Goal: Task Accomplishment & Management: Manage account settings

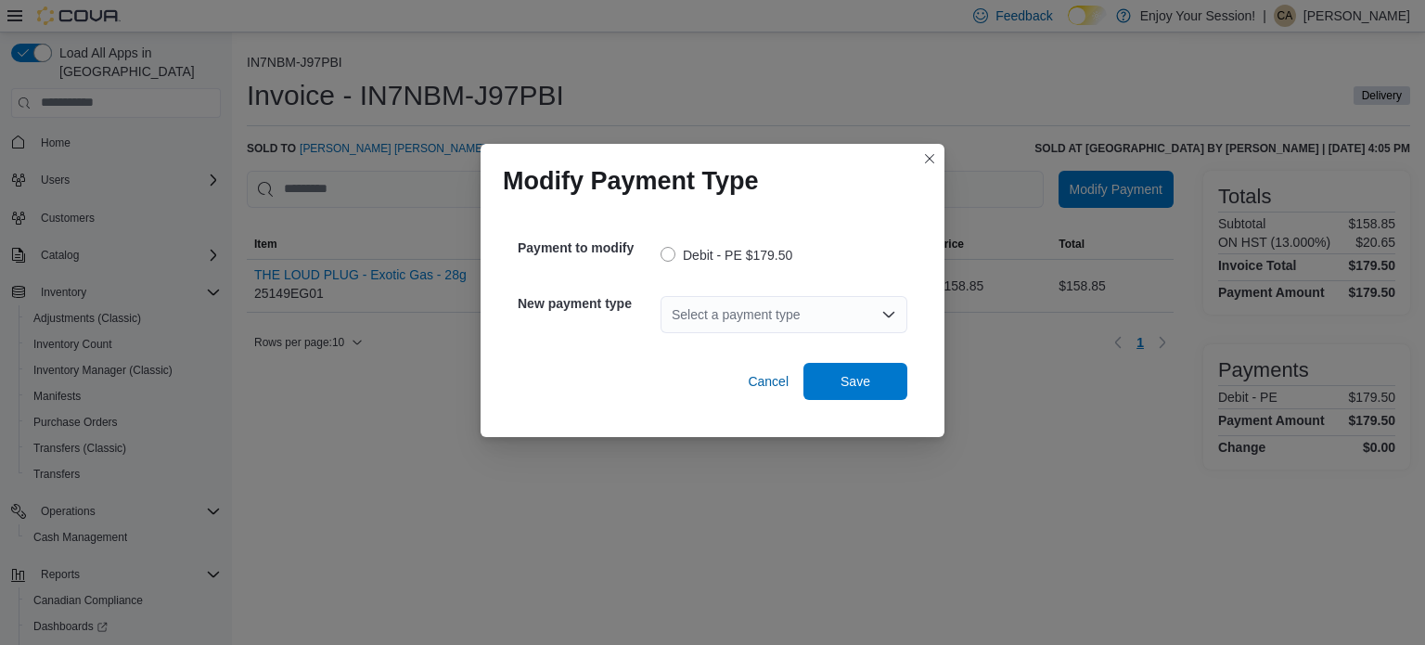
click at [824, 316] on div "Select a payment type" at bounding box center [784, 314] width 247 height 37
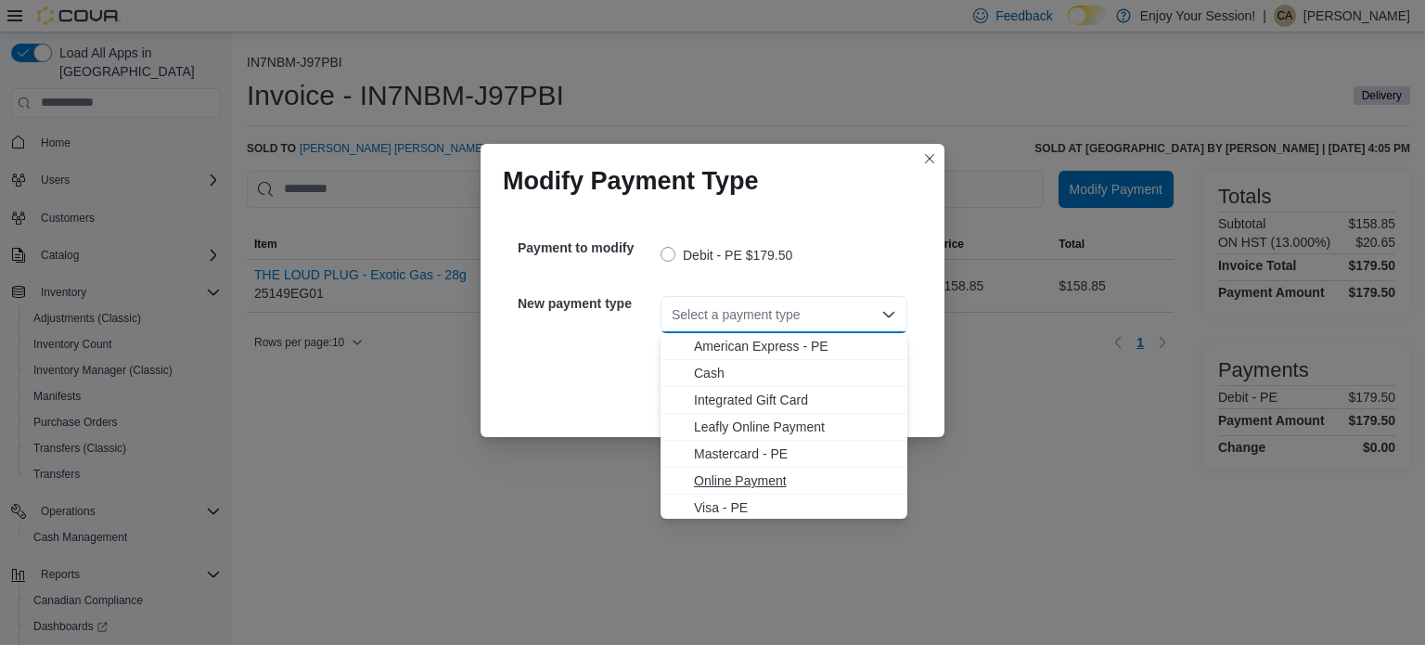
click at [727, 479] on span "Online Payment" at bounding box center [795, 480] width 202 height 19
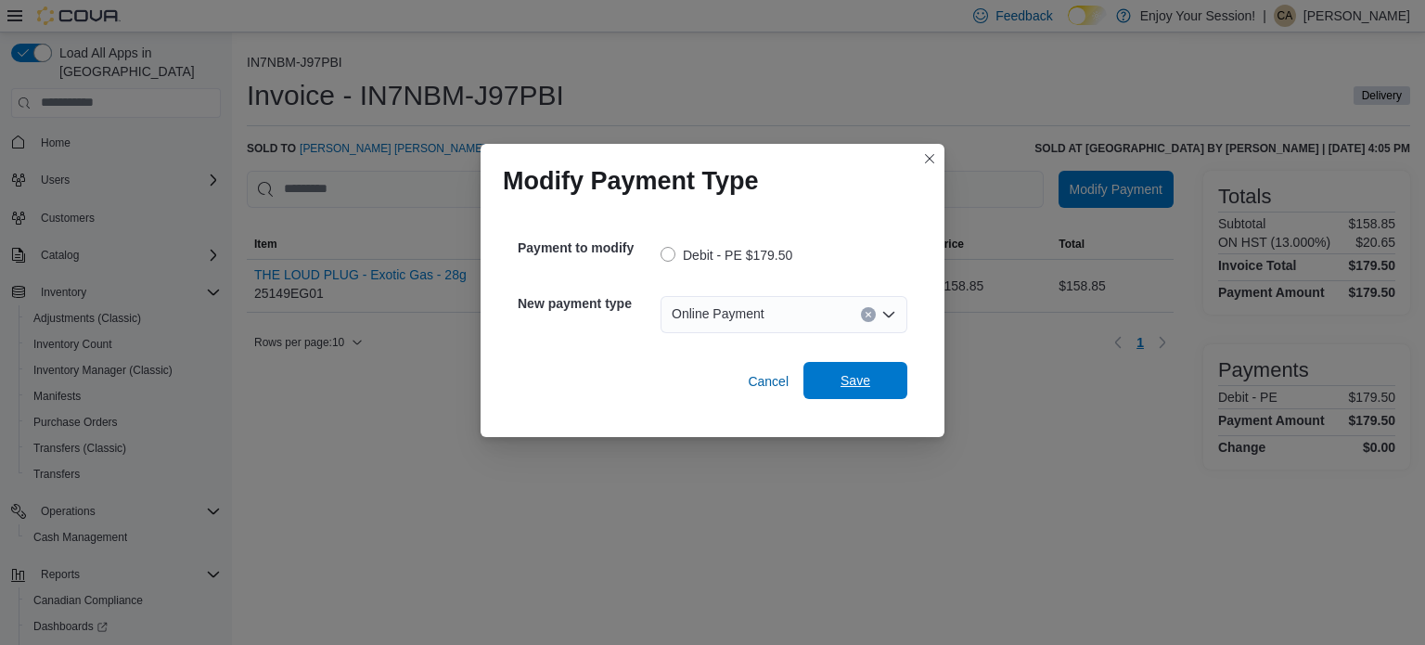
click at [851, 374] on span "Save" at bounding box center [856, 380] width 30 height 19
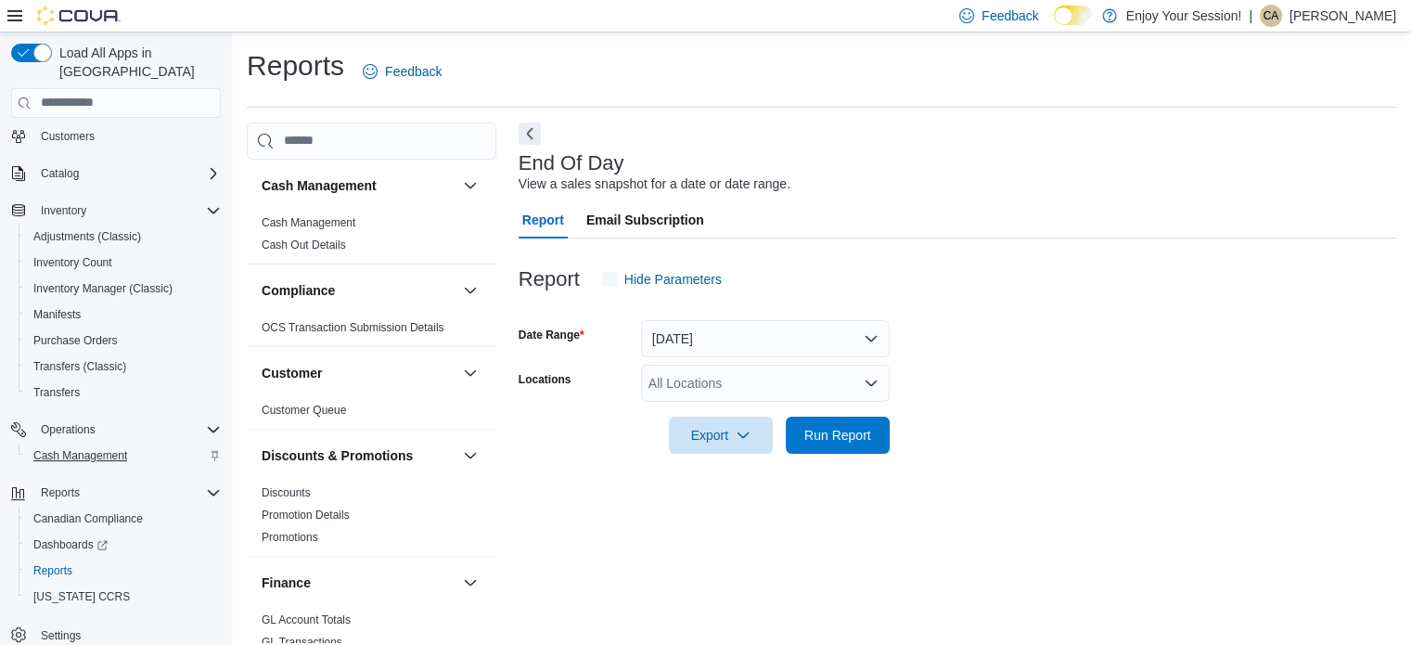
scroll to position [12, 0]
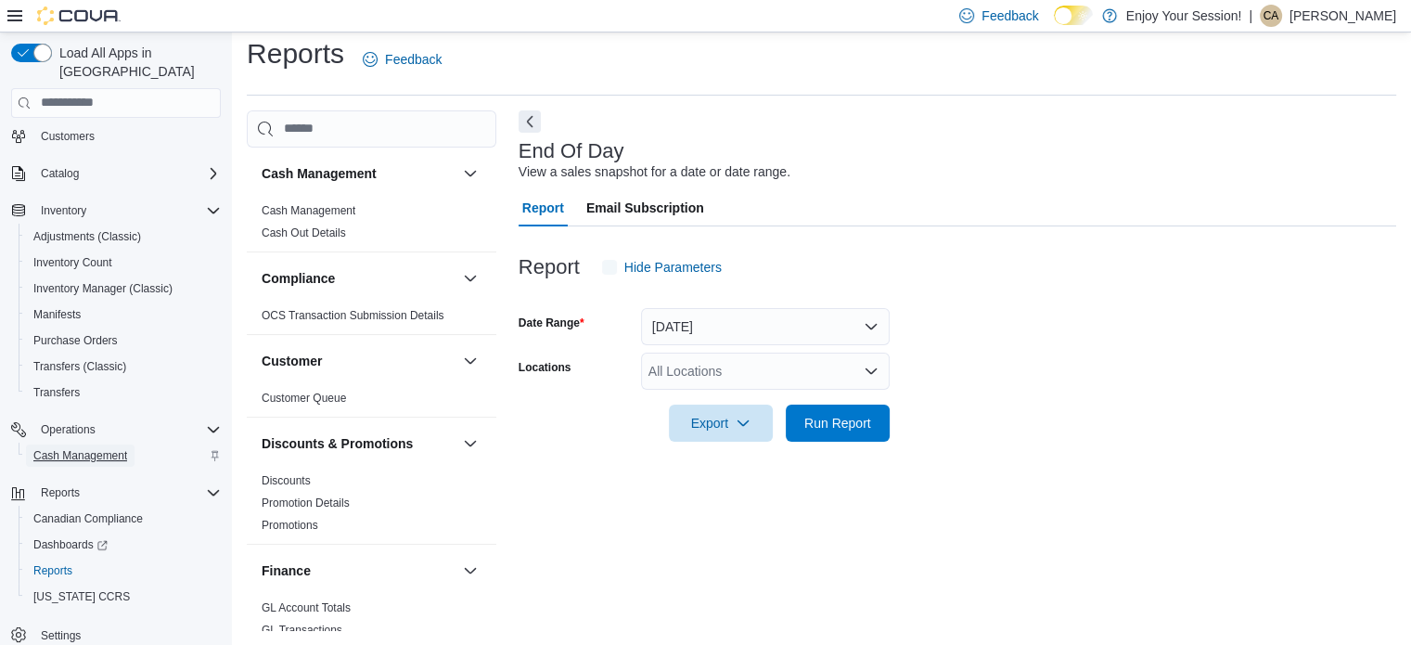
click at [81, 448] on span "Cash Management" at bounding box center [80, 455] width 94 height 15
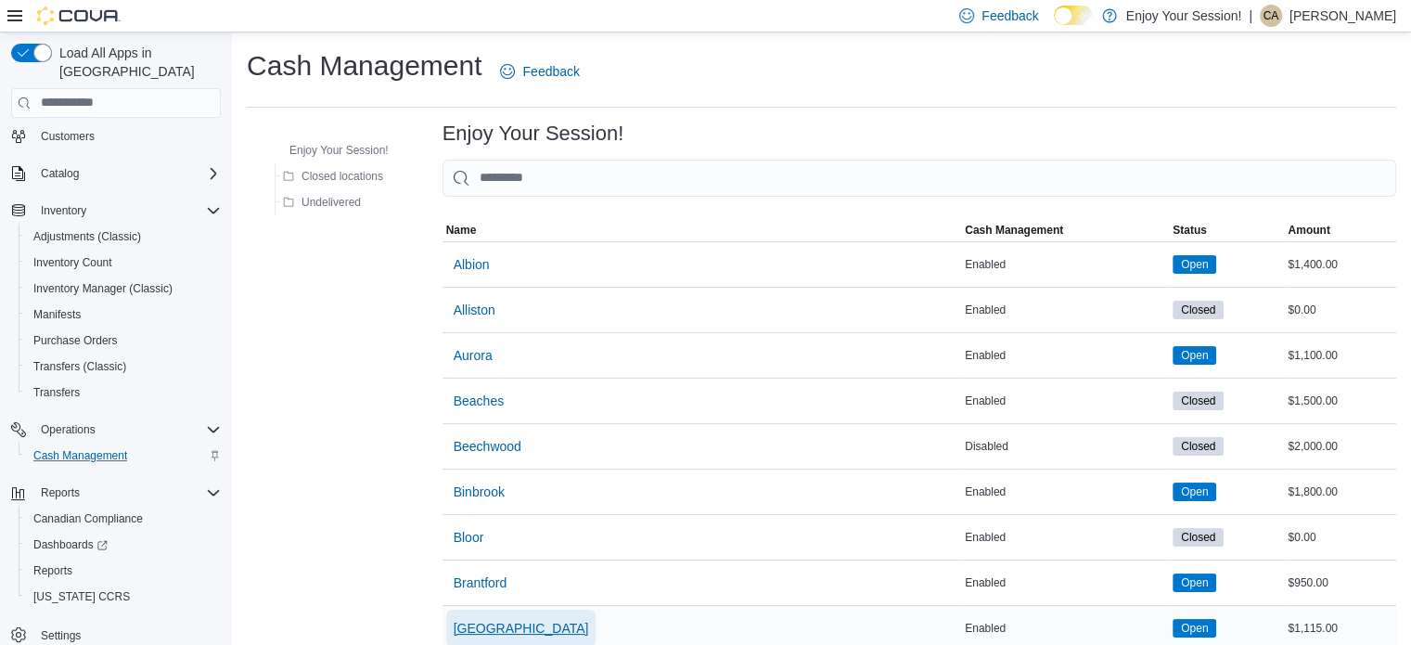
click at [477, 619] on span "[GEOGRAPHIC_DATA]" at bounding box center [521, 628] width 135 height 19
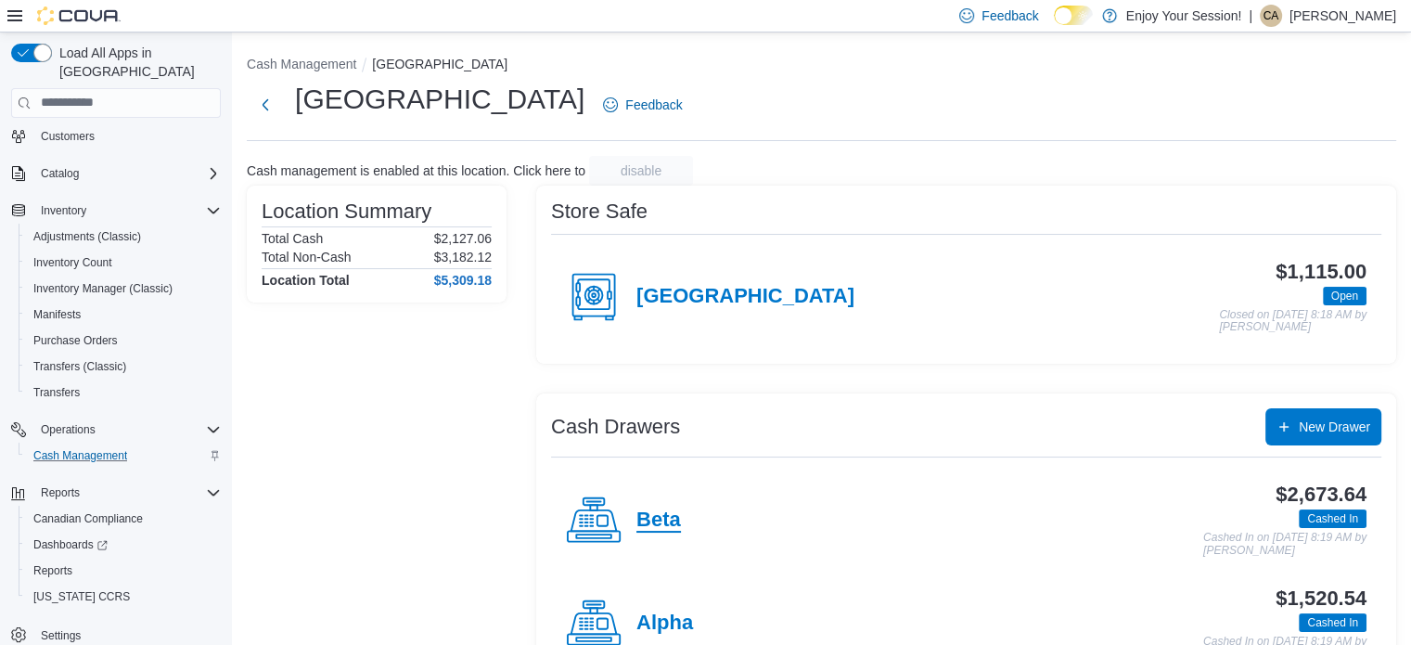
click at [650, 521] on h4 "Beta" at bounding box center [659, 520] width 45 height 24
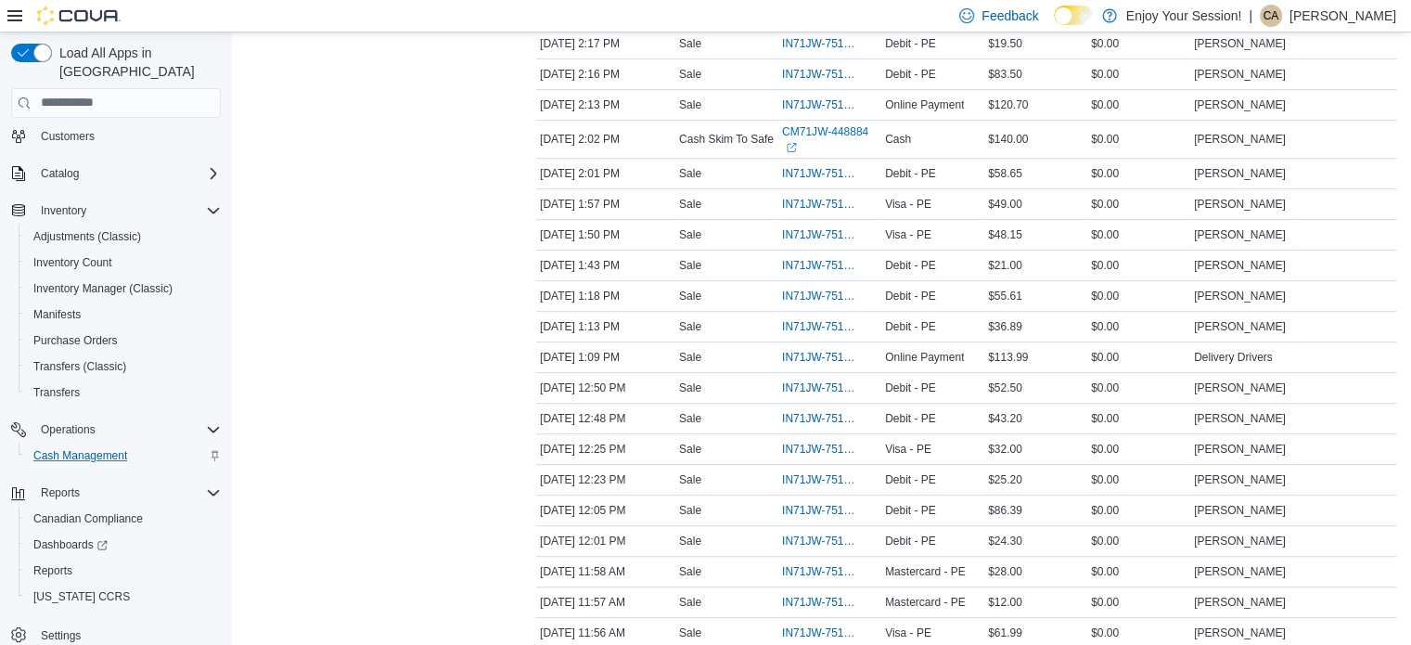
scroll to position [804, 0]
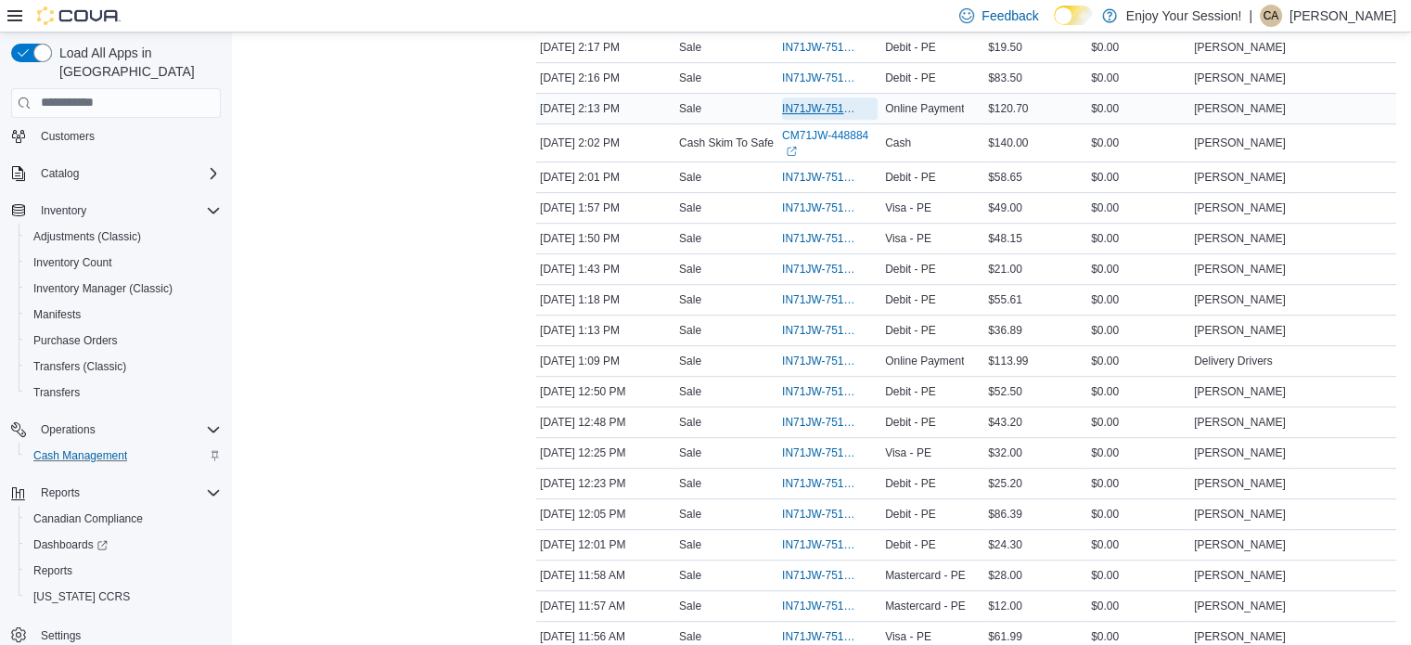
click at [819, 101] on span "IN71JW-7516417" at bounding box center [820, 108] width 77 height 15
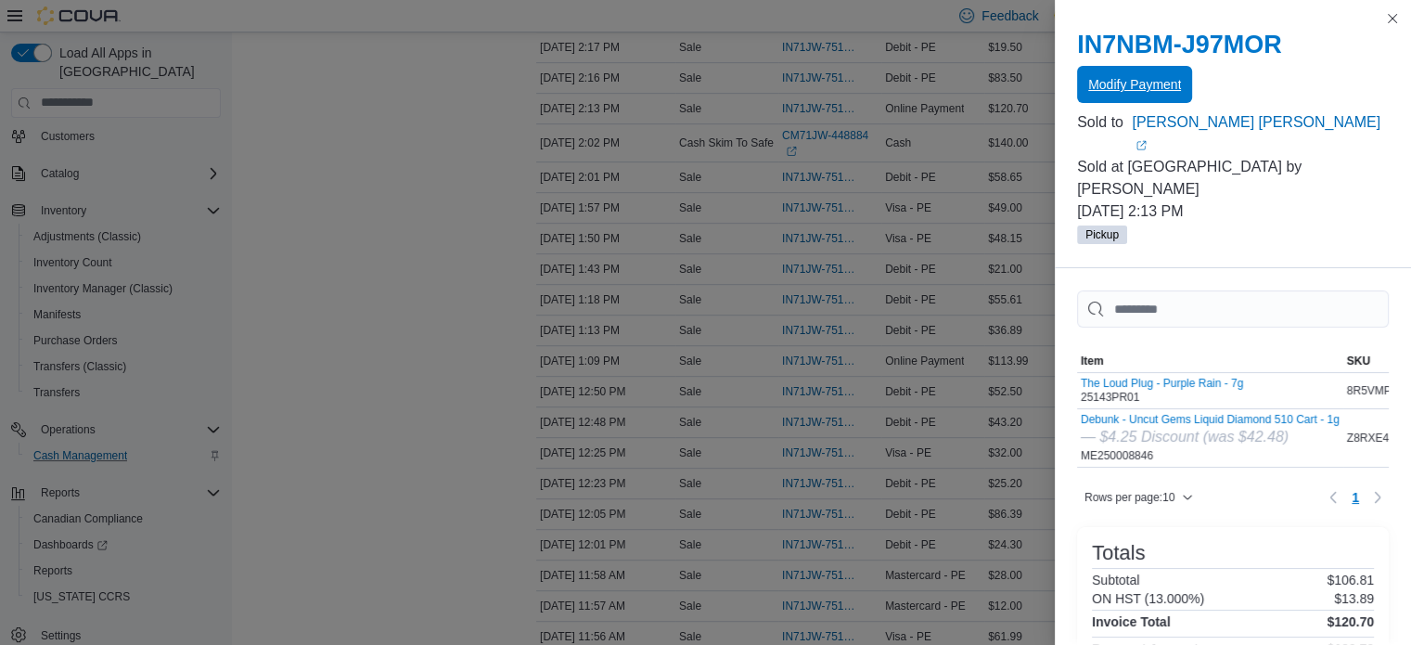
click at [1141, 88] on span "Modify Payment" at bounding box center [1134, 84] width 93 height 19
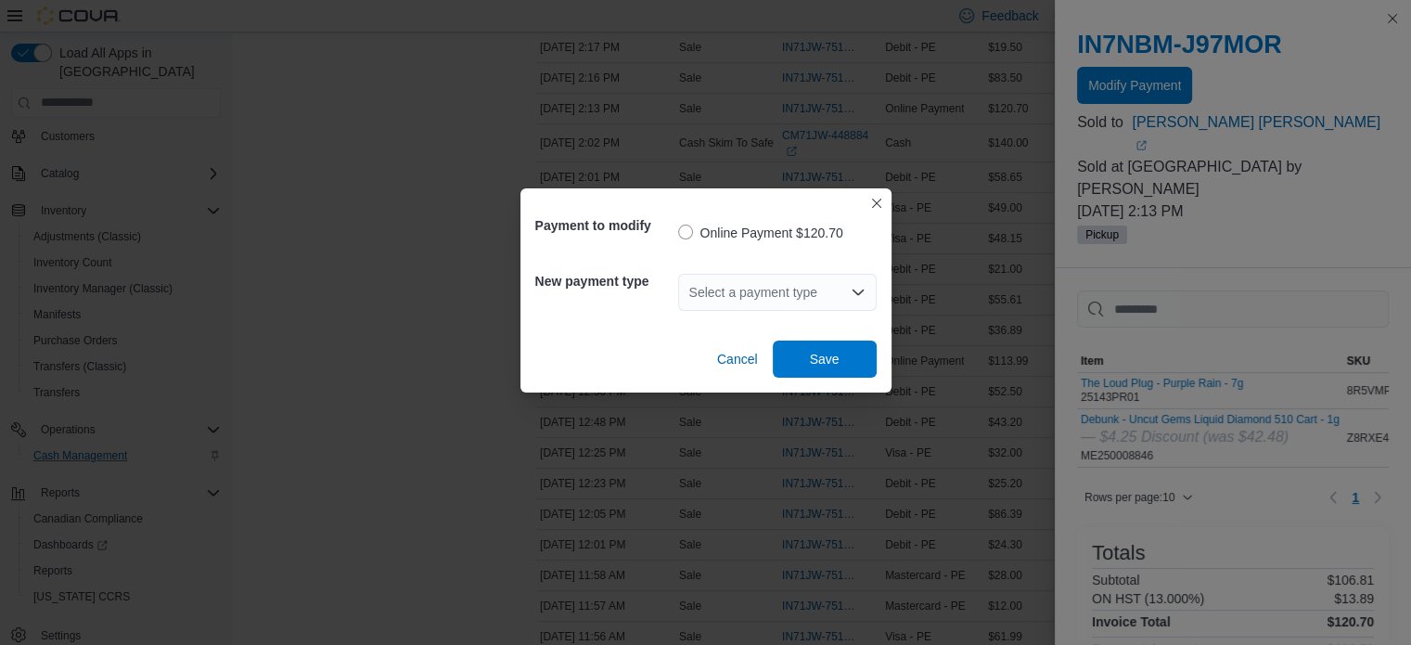
click at [781, 300] on div "Select a payment type" at bounding box center [777, 292] width 199 height 37
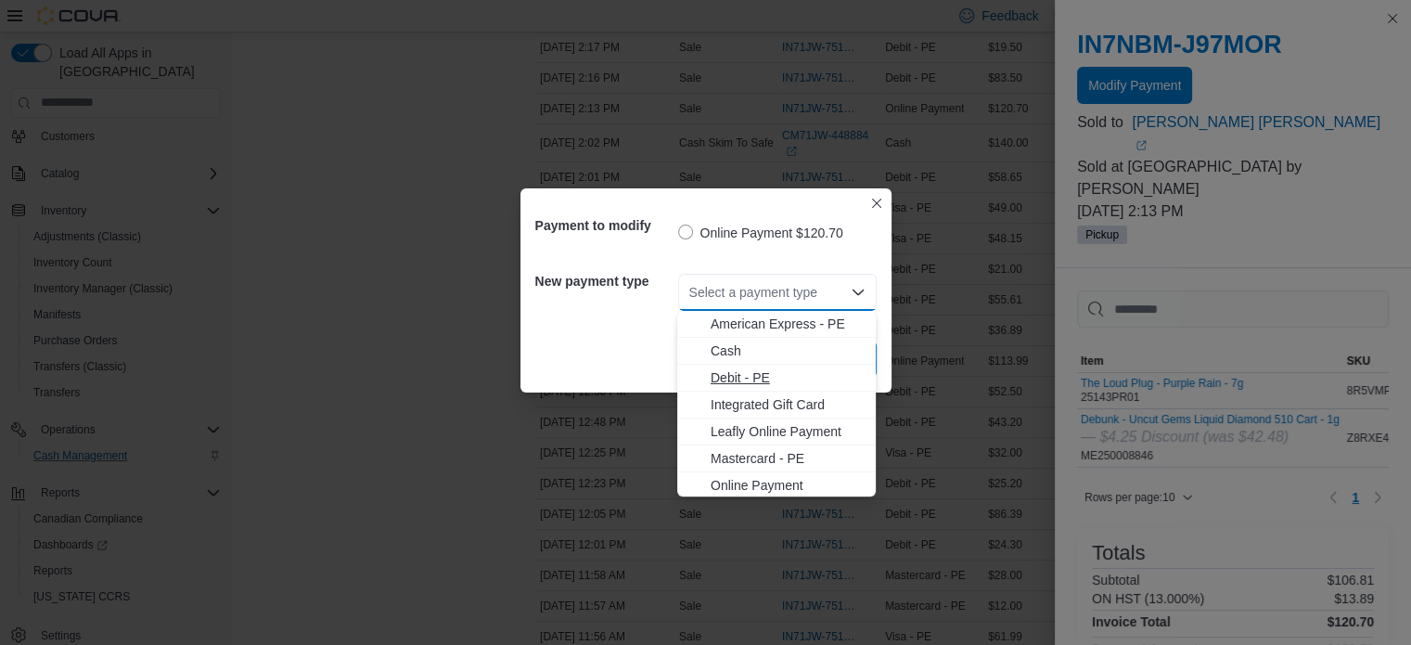
click at [724, 379] on span "Debit - PE" at bounding box center [788, 377] width 154 height 19
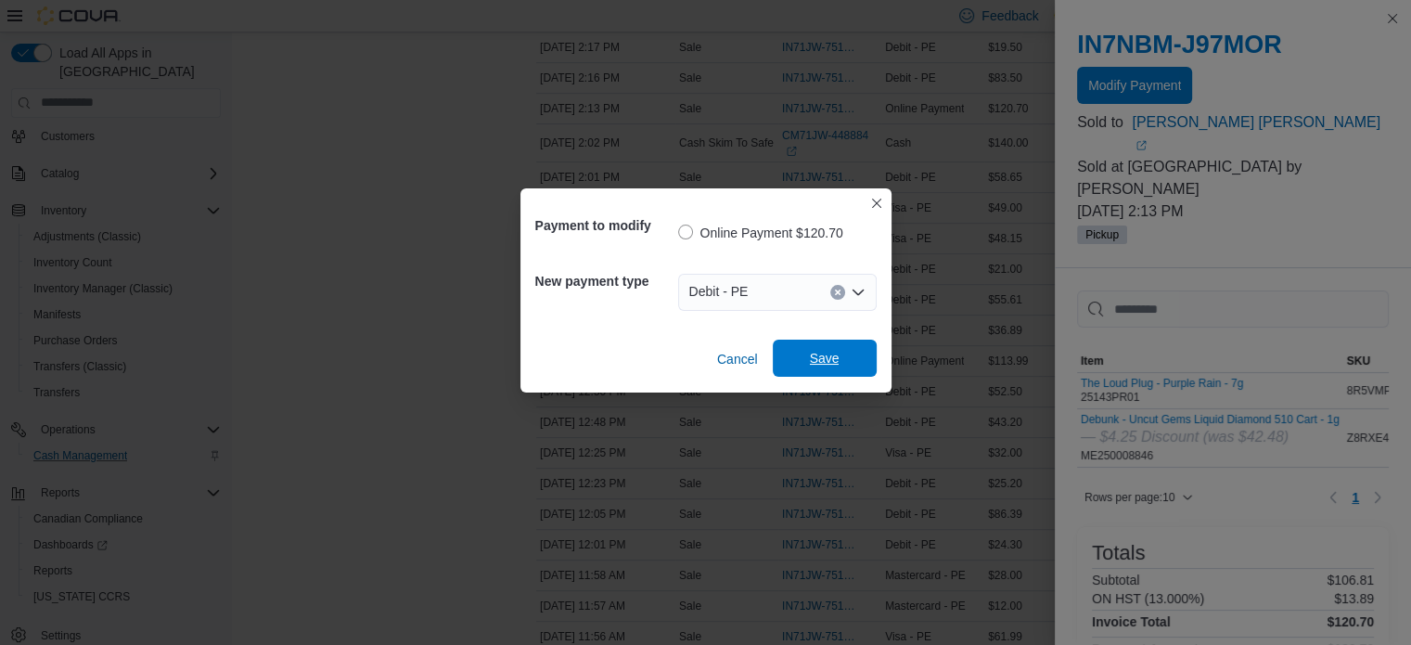
click at [814, 361] on span "Save" at bounding box center [825, 358] width 30 height 19
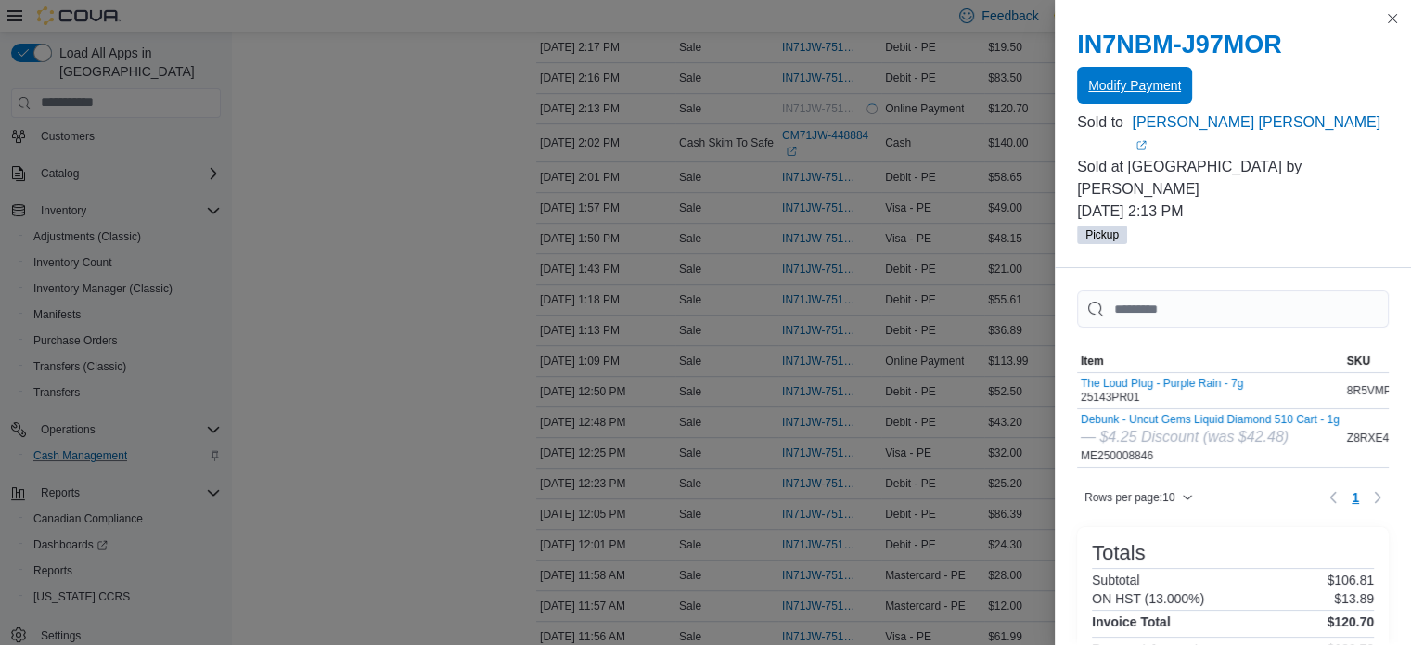
scroll to position [0, 0]
click at [1394, 12] on button "Close this dialog" at bounding box center [1393, 17] width 22 height 22
